Goal: Obtain resource: Download file/media

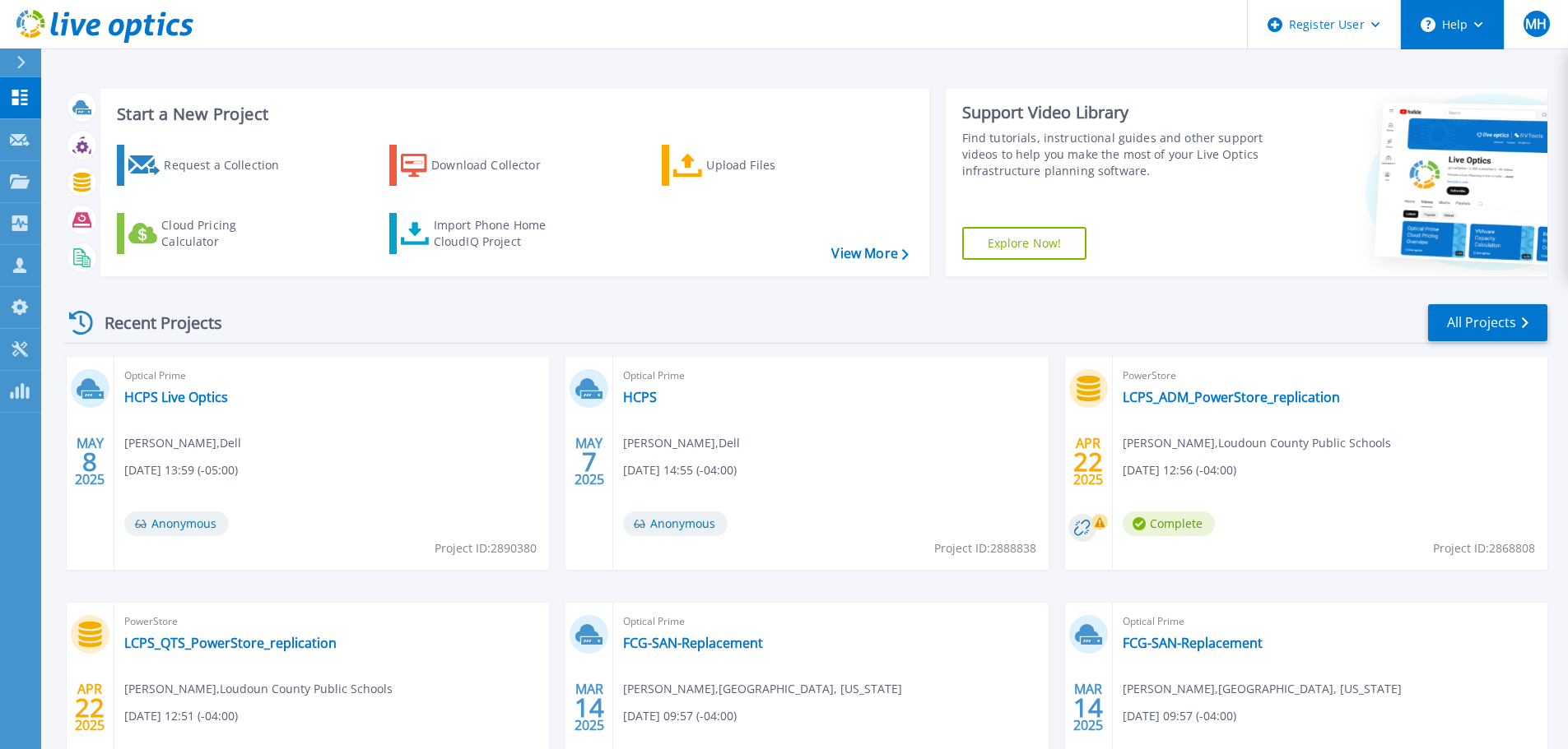
click at [1479, 22] on icon at bounding box center [1478, 25] width 9 height 6
click at [1430, 19] on circle at bounding box center [1428, 25] width 15 height 15
click at [1456, 27] on button "Help" at bounding box center [1452, 25] width 102 height 50
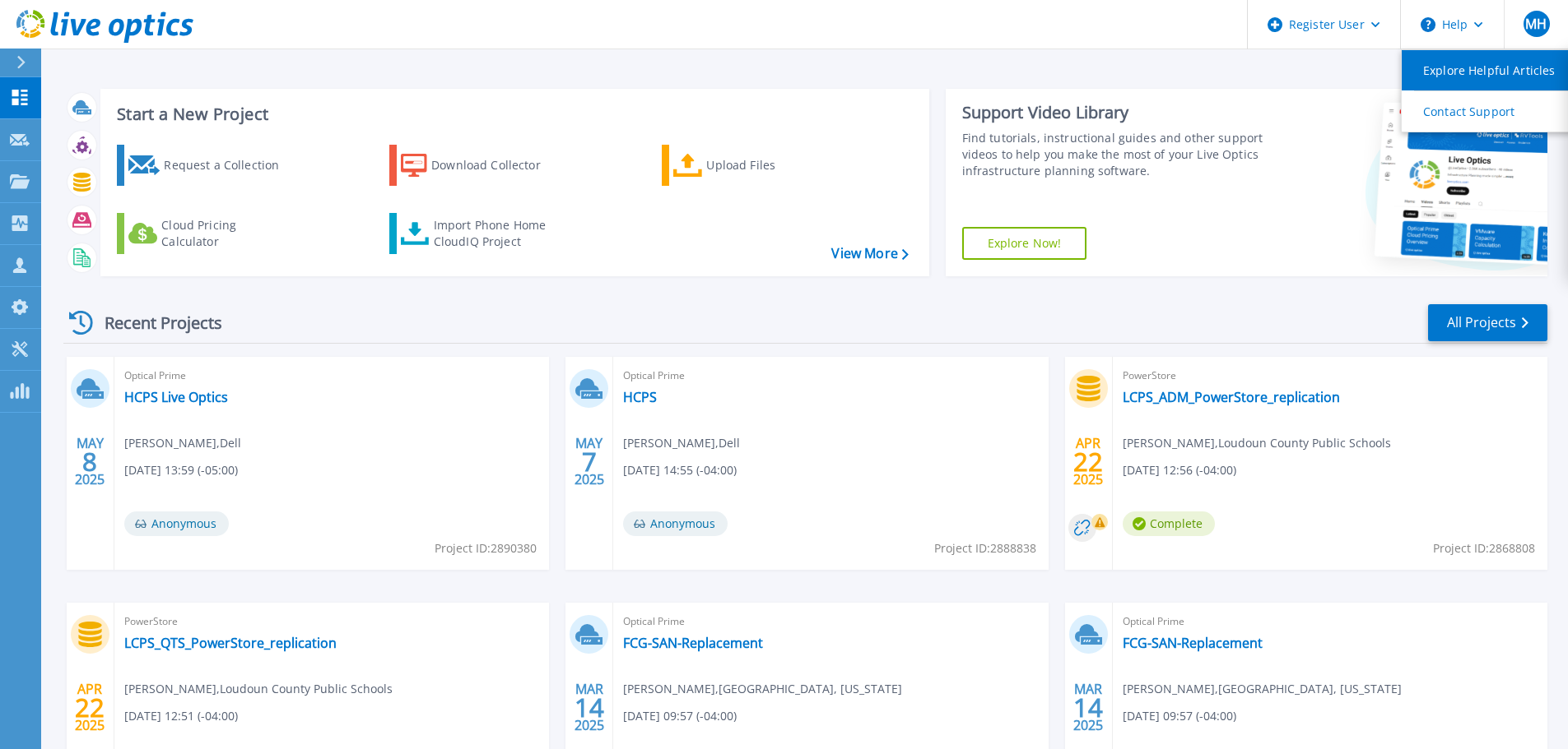
click at [1454, 75] on link "Explore Helpful Articles" at bounding box center [1493, 70] width 184 height 41
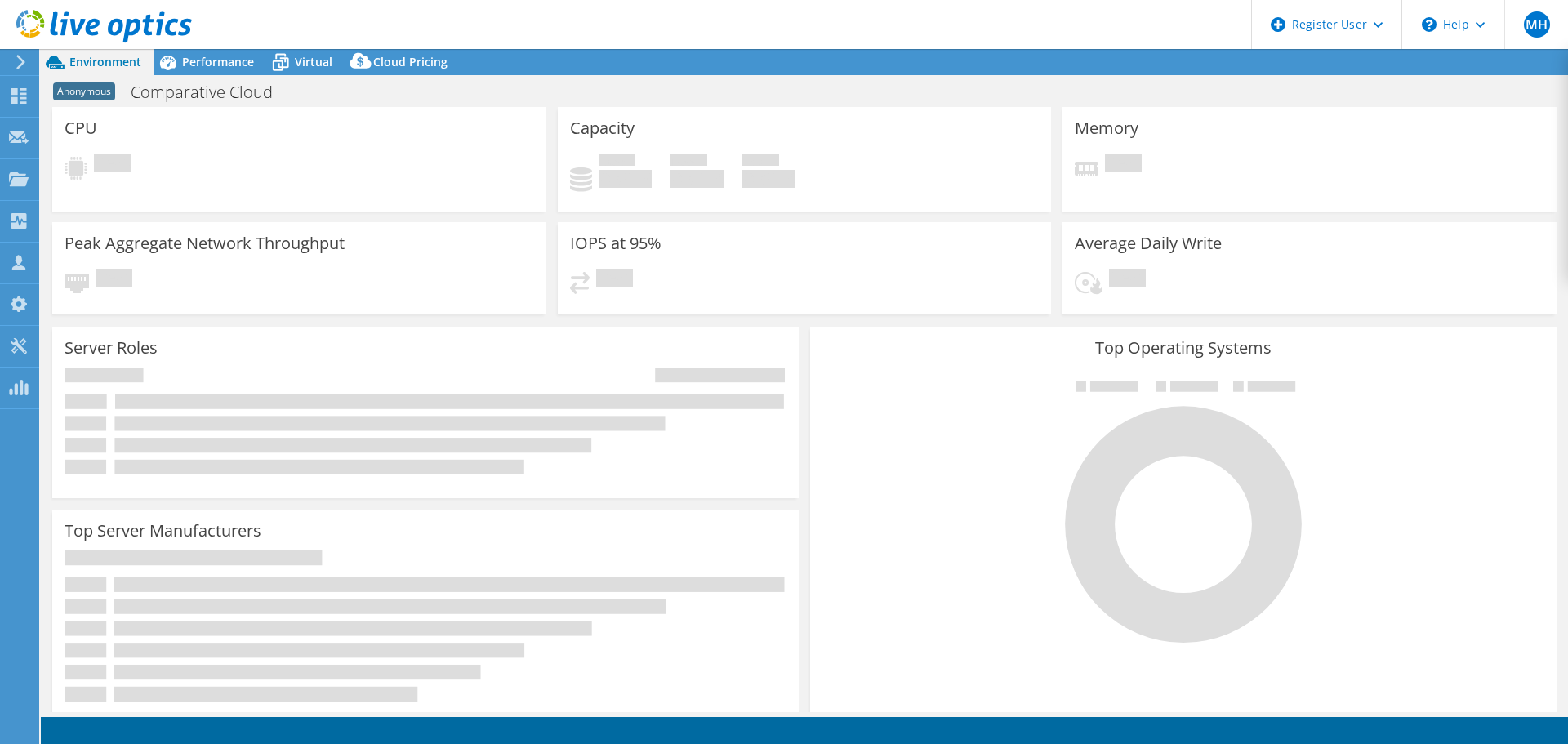
select select "USD"
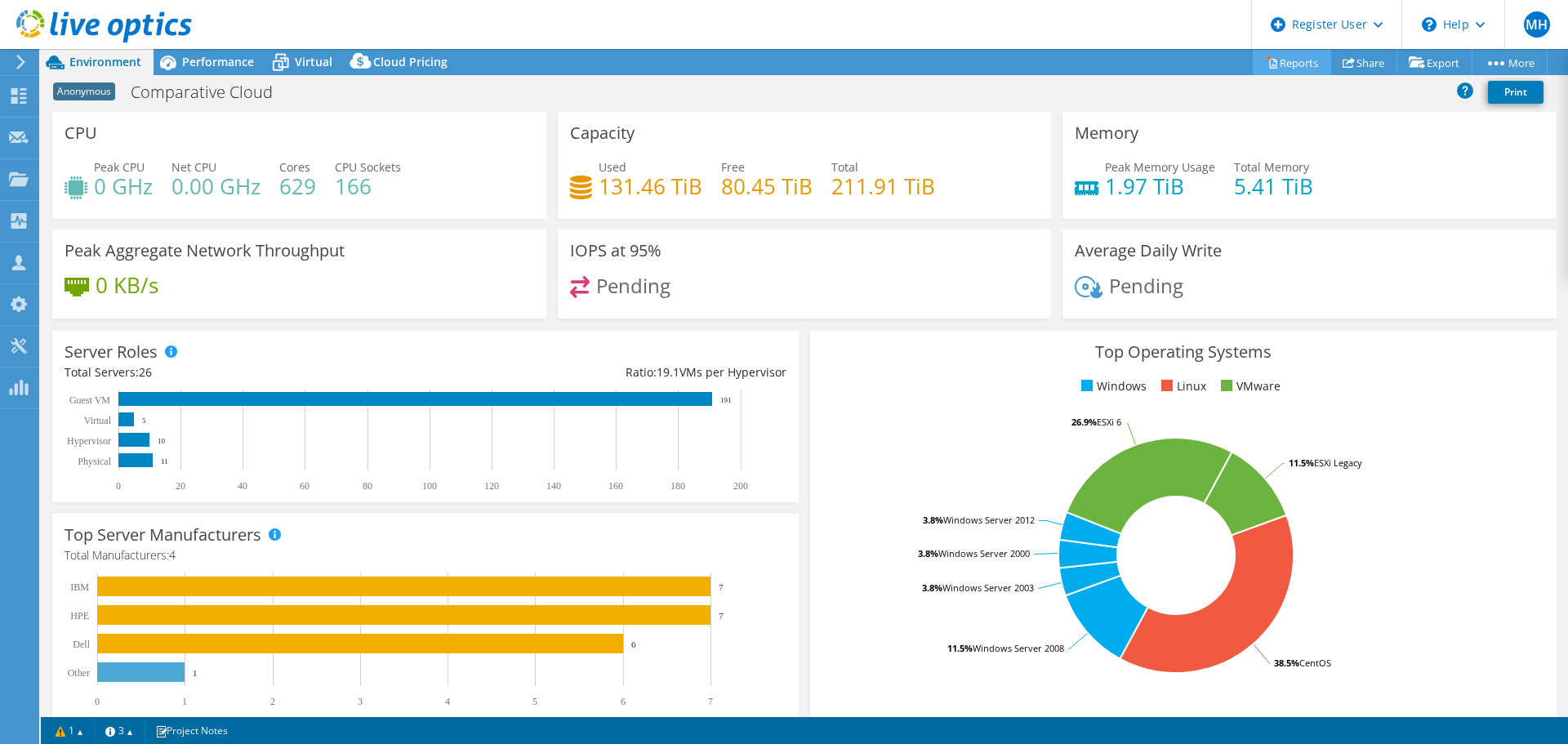
click at [1296, 57] on link "Reports" at bounding box center [1292, 62] width 79 height 26
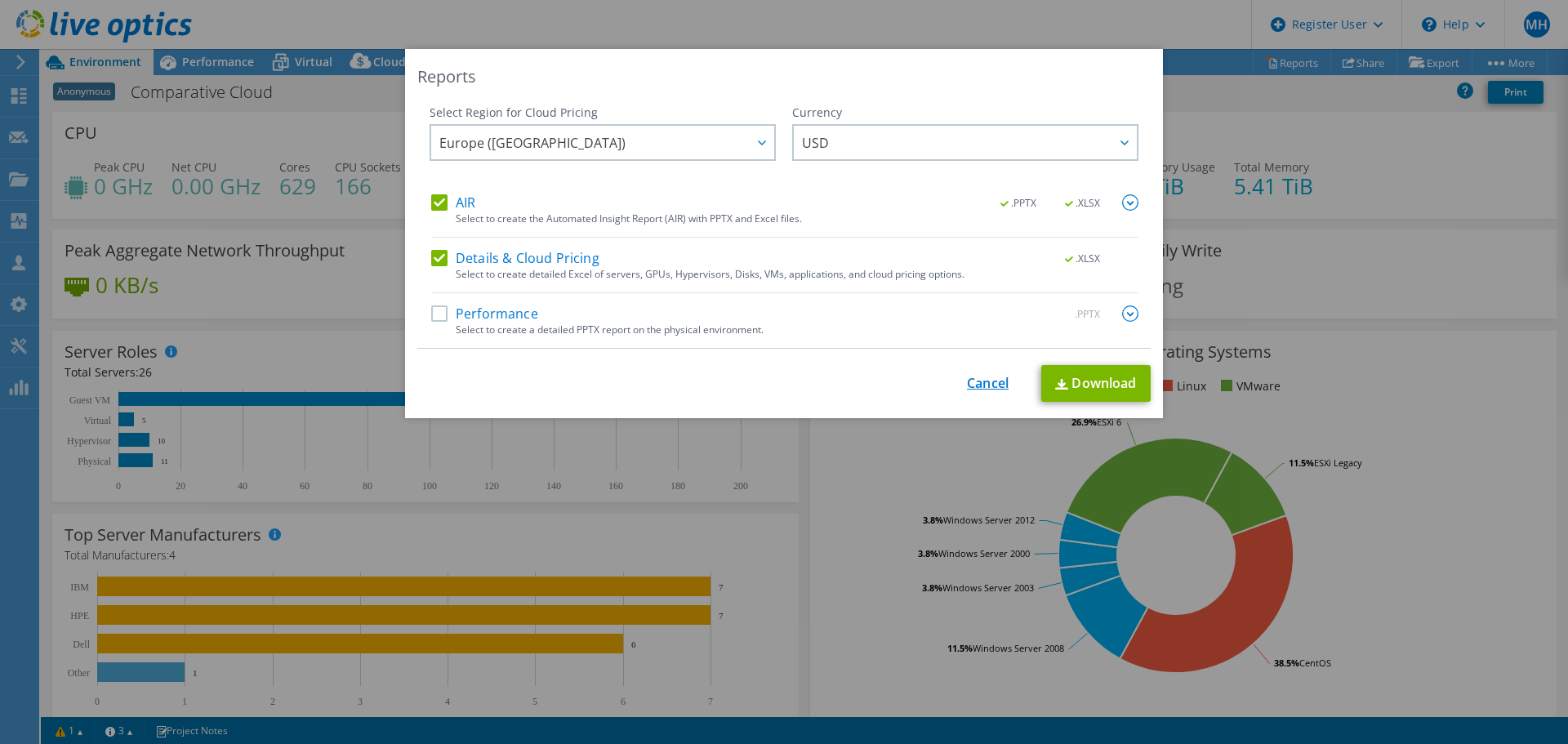
click at [975, 381] on link "Cancel" at bounding box center [987, 383] width 41 height 16
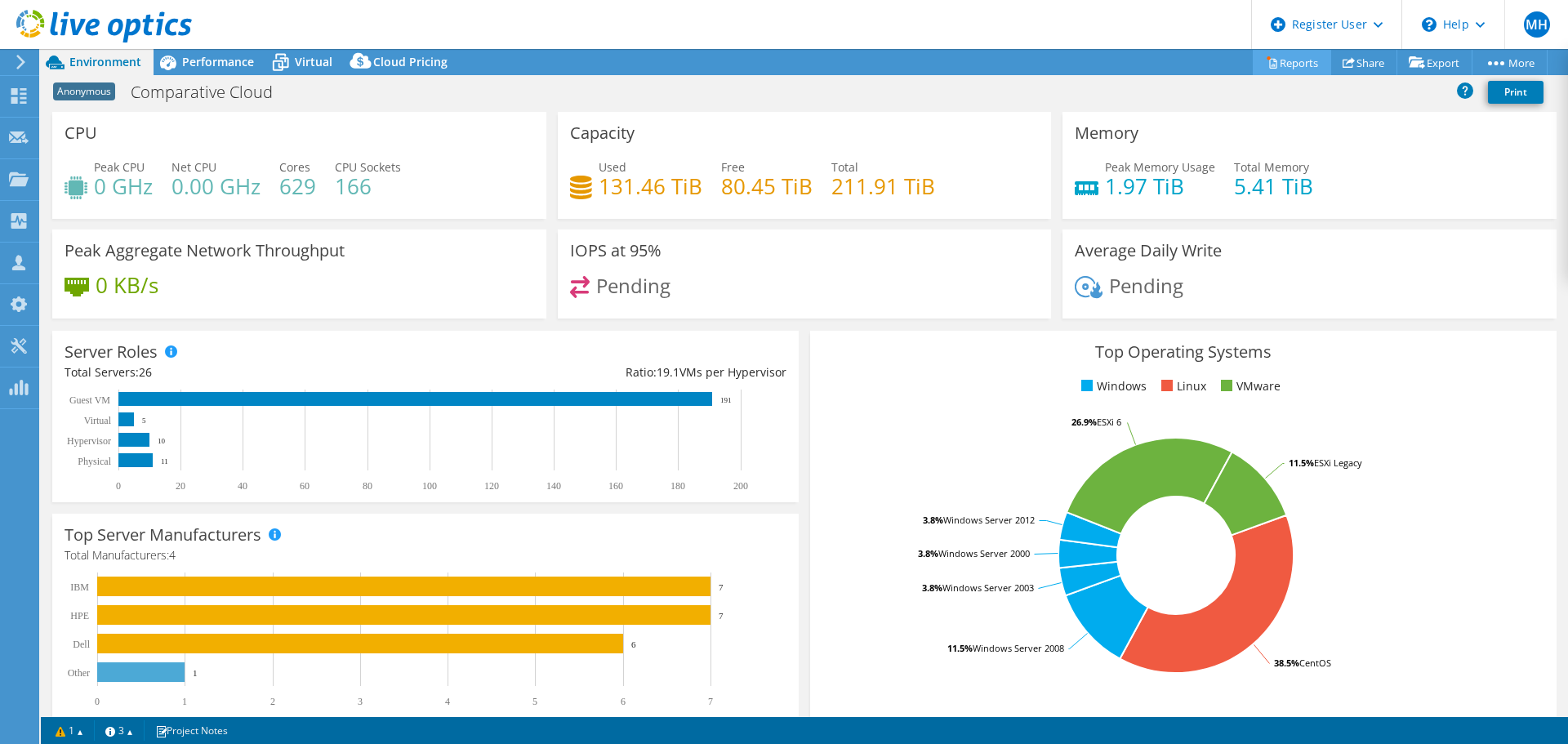
click at [1282, 61] on link "Reports" at bounding box center [1292, 62] width 79 height 26
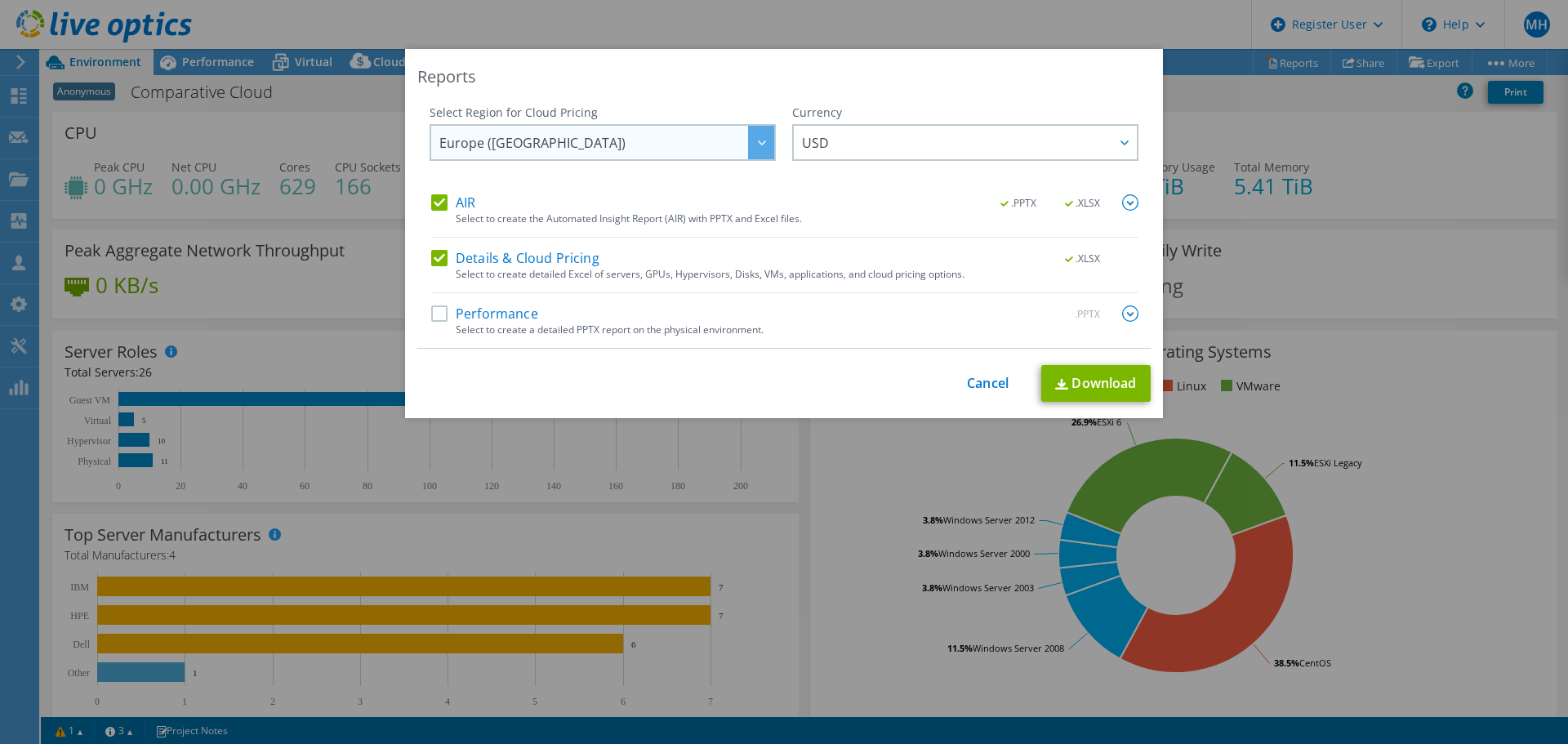
click at [702, 137] on span "Europe ([GEOGRAPHIC_DATA])" at bounding box center [607, 142] width 335 height 34
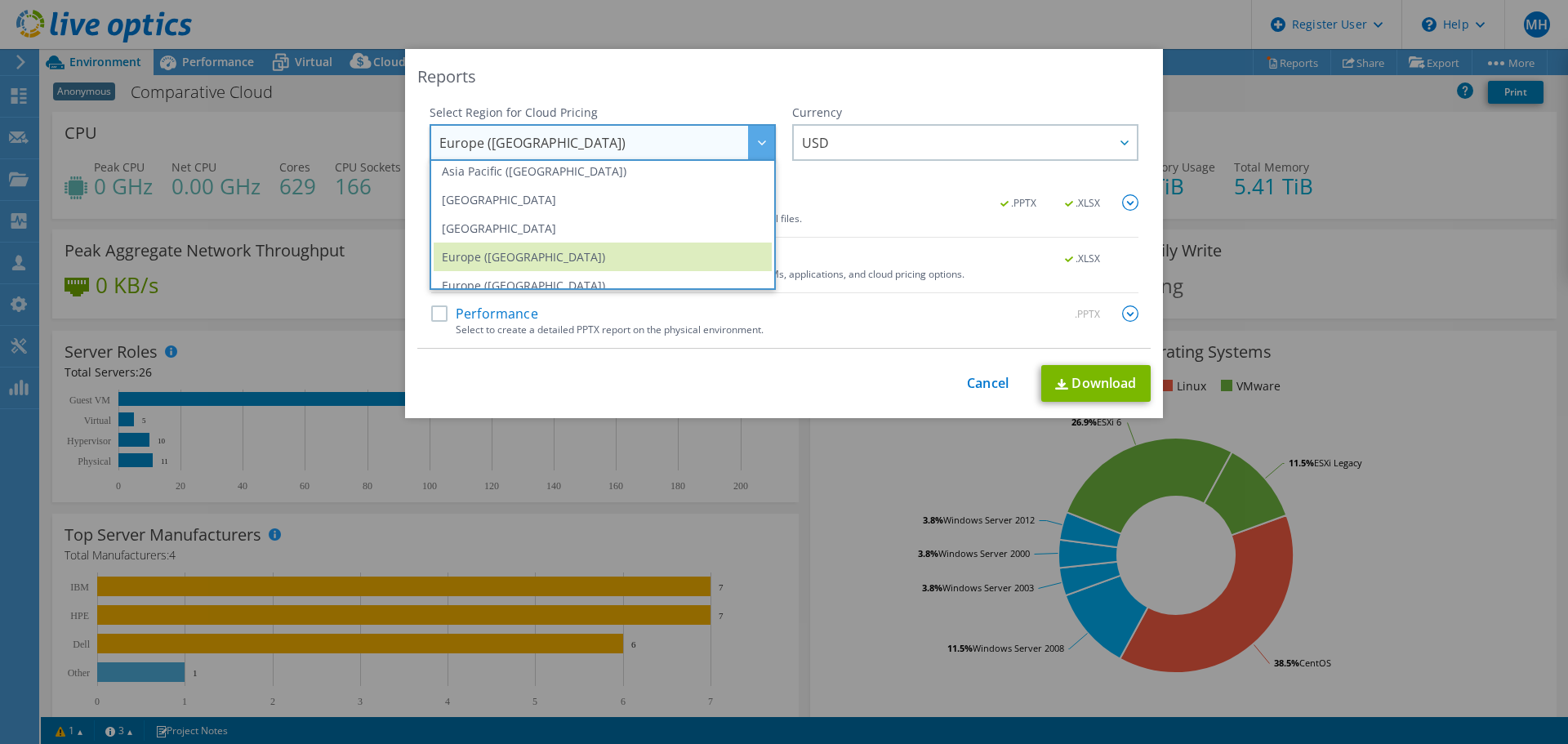
scroll to position [221, 0]
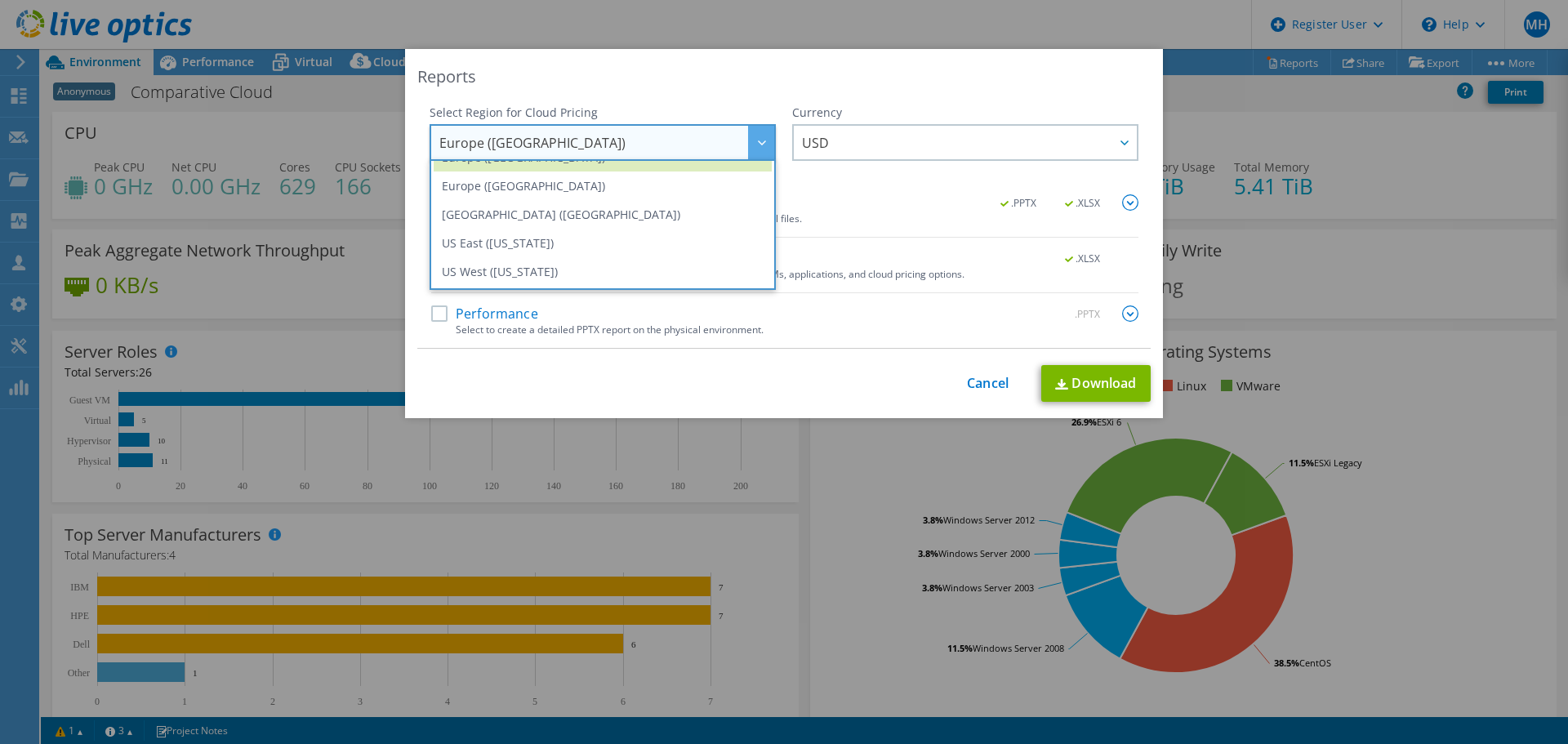
click at [694, 384] on div "This process may take a while, please wait... Cancel Download" at bounding box center [784, 384] width 734 height 37
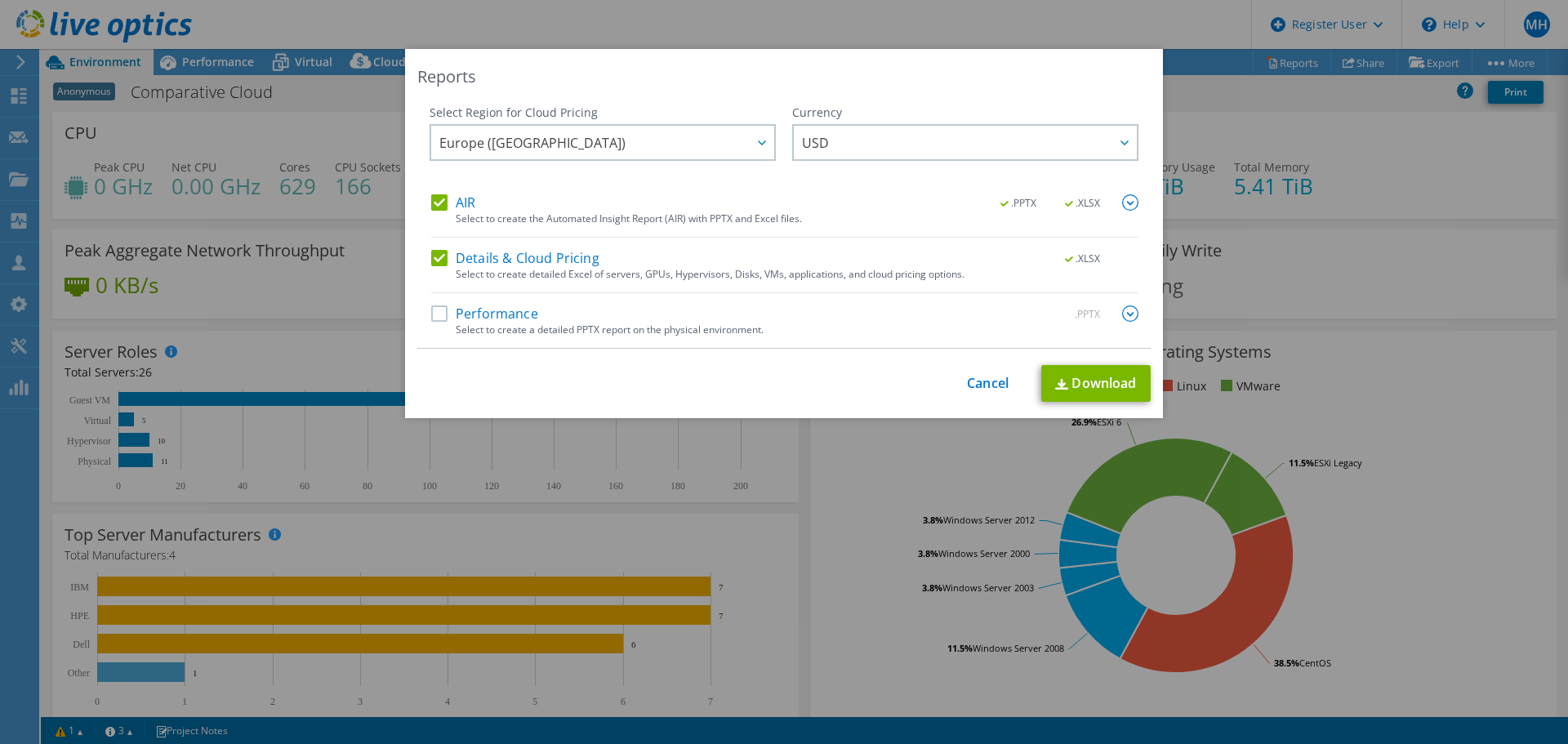
click at [433, 316] on label "Performance" at bounding box center [485, 313] width 107 height 16
click at [0, 0] on input "Performance" at bounding box center [0, 0] width 0 height 0
click at [592, 152] on span "Europe ([GEOGRAPHIC_DATA])" at bounding box center [607, 142] width 335 height 34
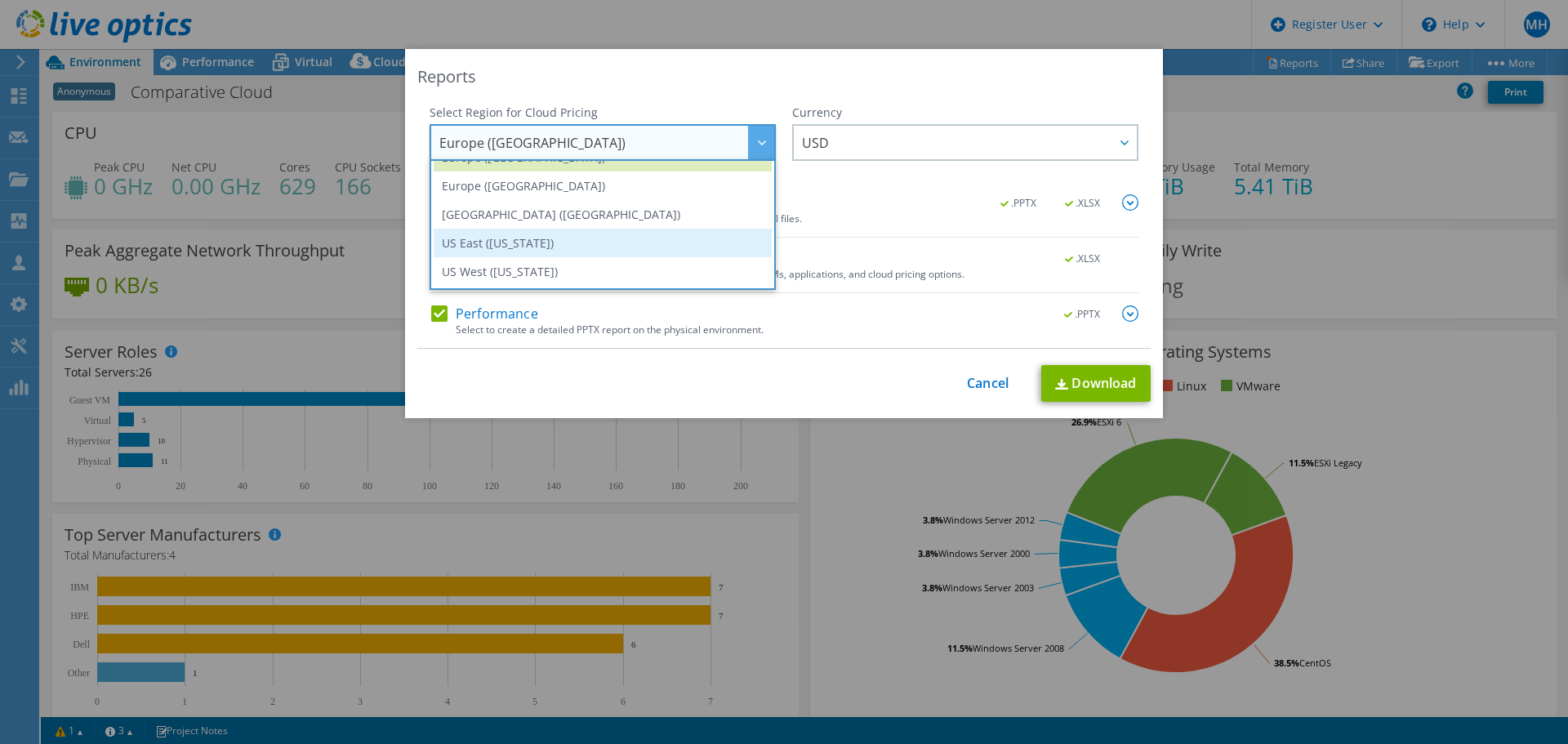
click at [552, 248] on li "US East ([US_STATE])" at bounding box center [602, 243] width 338 height 28
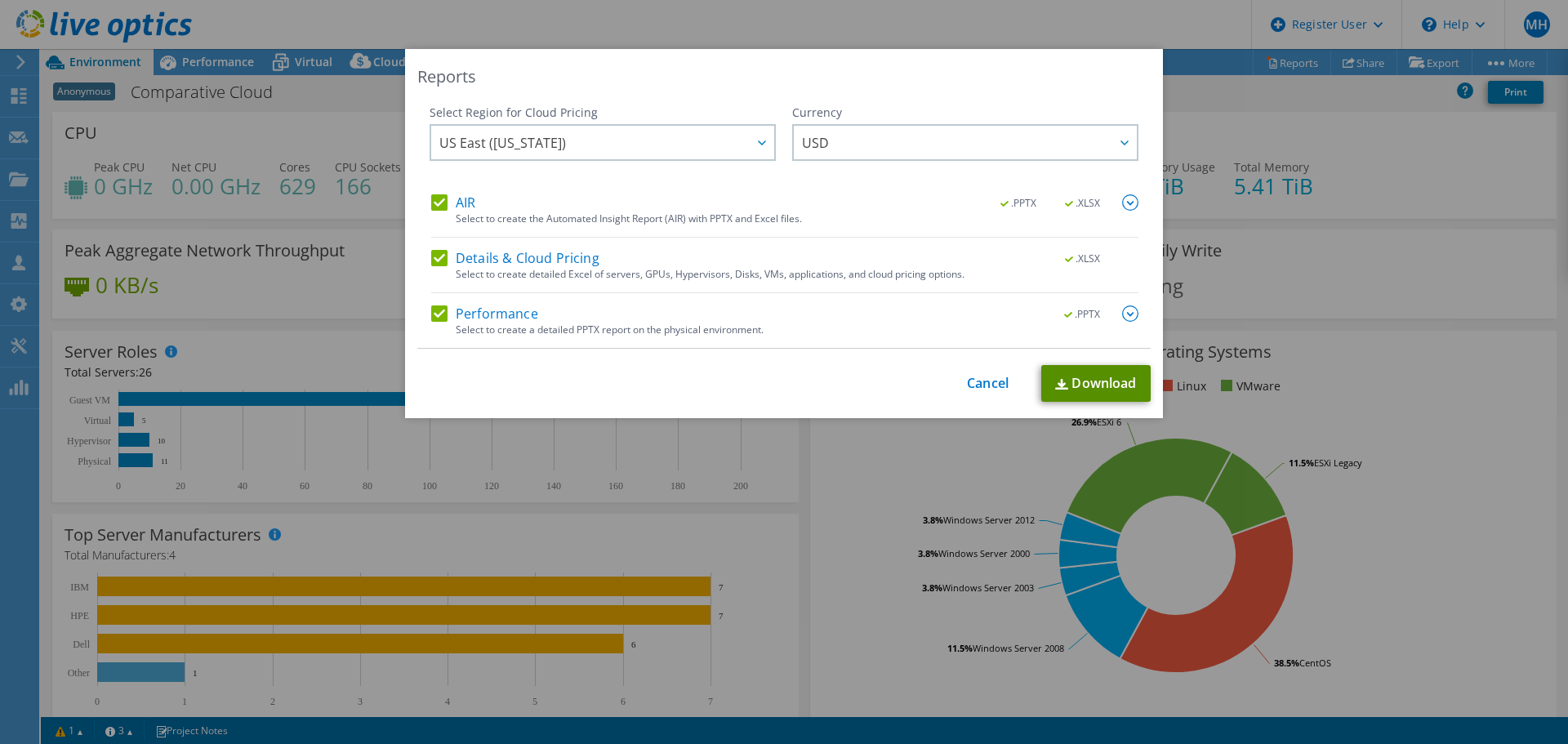
click at [1067, 384] on link "Download" at bounding box center [1095, 384] width 109 height 37
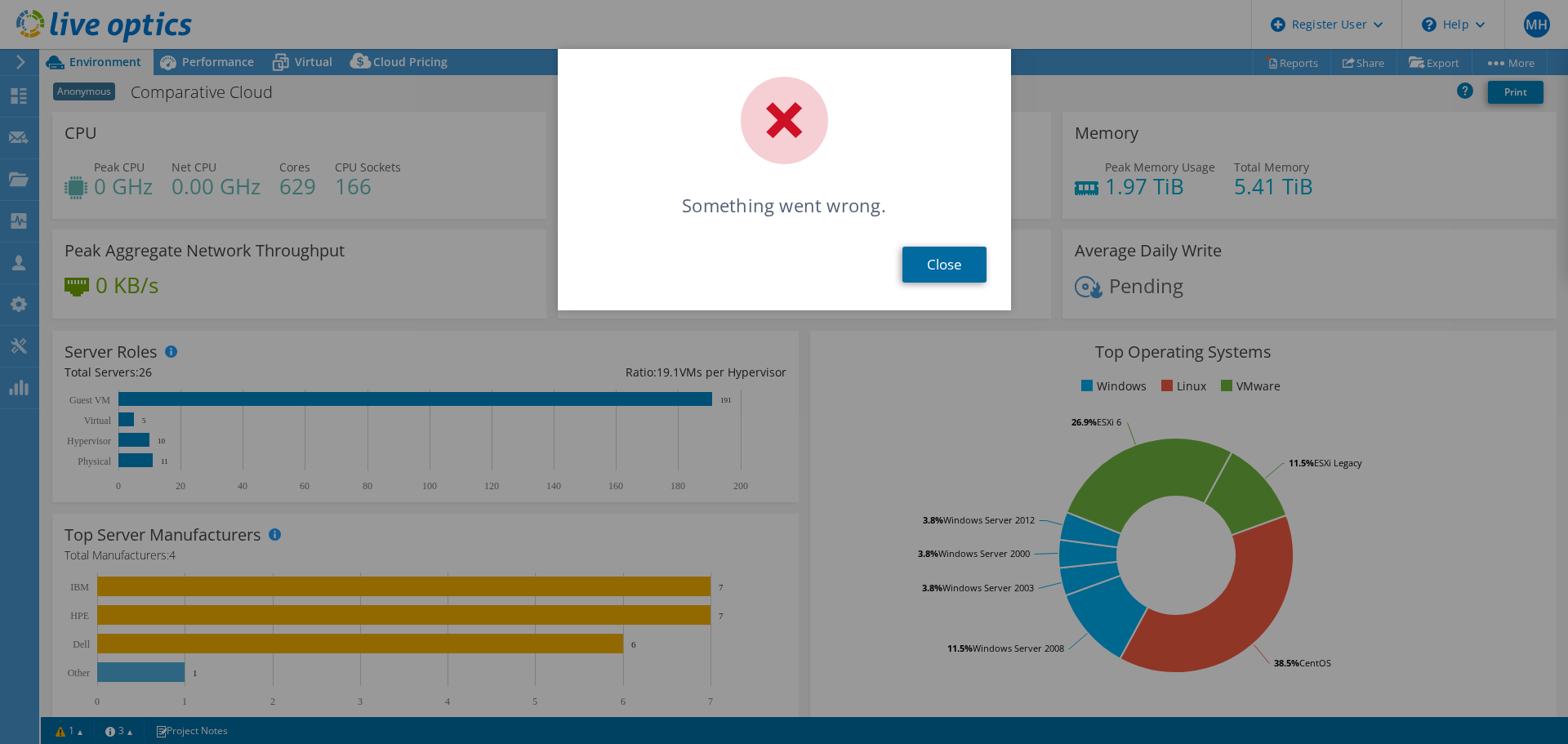
click at [910, 275] on link "Close" at bounding box center [944, 264] width 84 height 36
